Goal: Task Accomplishment & Management: Manage account settings

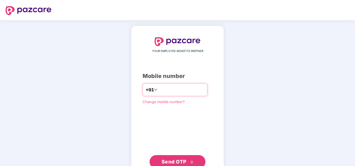
click at [158, 89] on input "**********" at bounding box center [181, 89] width 46 height 9
type input "**********"
click at [179, 161] on span "Send OTP" at bounding box center [173, 162] width 25 height 6
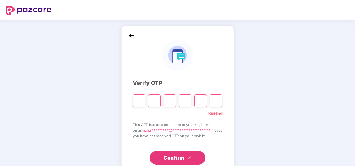
type input "*"
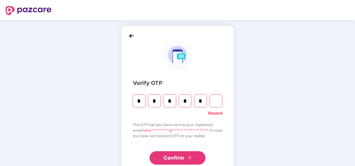
type input "*"
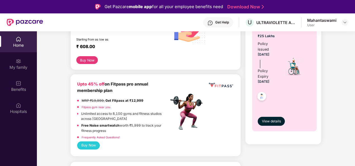
scroll to position [223, 0]
click at [111, 97] on div "Upto 45% off on Fitpass pro annual membership plan MRP ₹19,999, Get Fitpass at …" at bounding box center [122, 111] width 91 height 60
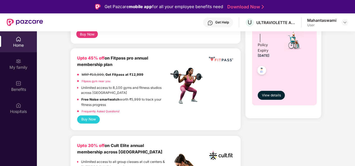
scroll to position [253, 0]
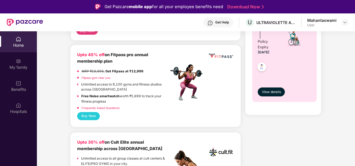
click at [106, 107] on link "Frequently Asked Questions!" at bounding box center [101, 107] width 38 height 3
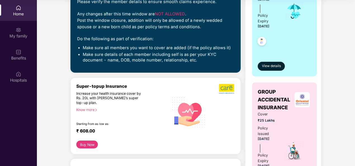
scroll to position [108, 0]
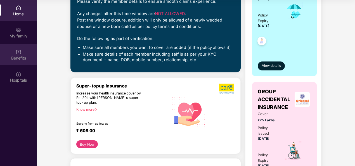
click at [25, 58] on div "Benefits" at bounding box center [18, 58] width 37 height 6
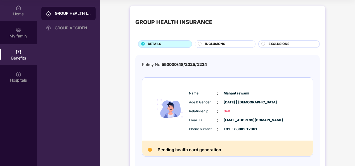
click at [18, 11] on div "Home" at bounding box center [18, 14] width 37 height 6
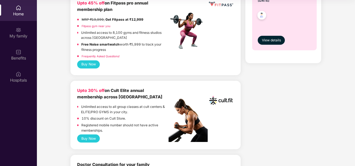
scroll to position [272, 0]
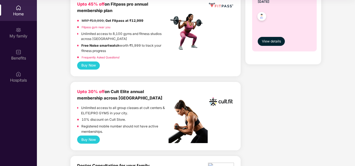
click at [90, 139] on button "Buy Now" at bounding box center [88, 139] width 23 height 8
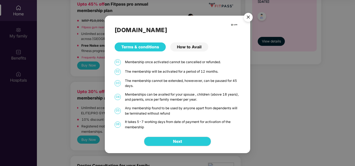
click at [188, 45] on div "How to Avail" at bounding box center [189, 46] width 38 height 9
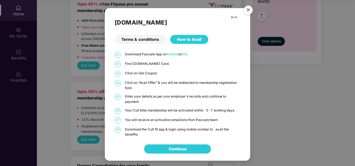
click at [247, 8] on img "Close" at bounding box center [248, 11] width 16 height 16
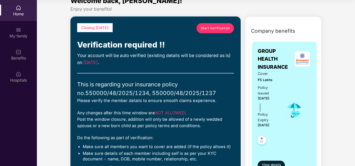
scroll to position [0, 0]
